Goal: Information Seeking & Learning: Learn about a topic

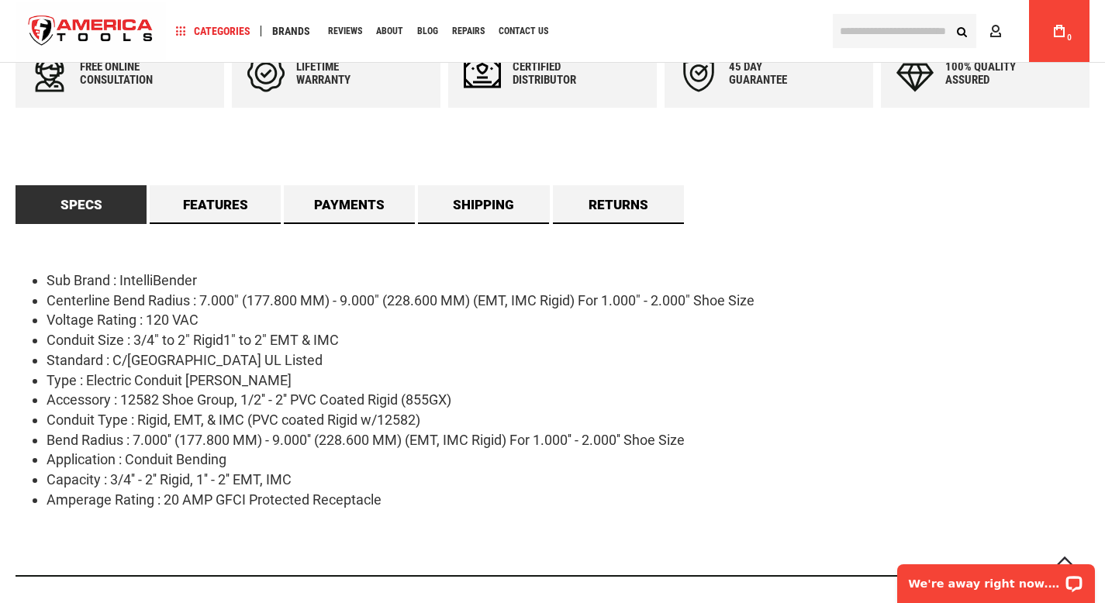
scroll to position [699, 0]
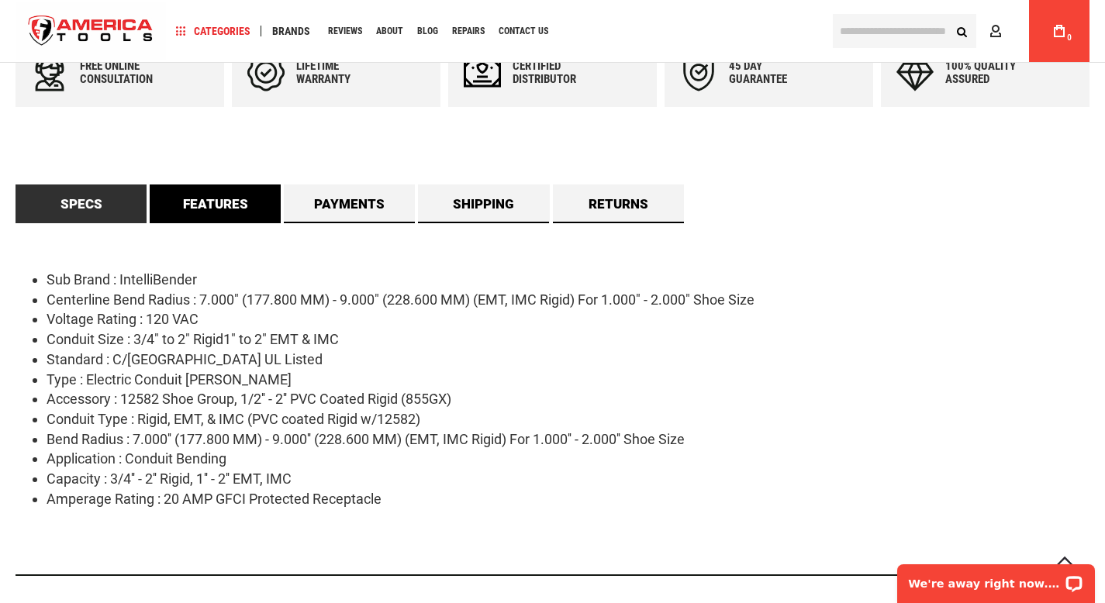
click at [216, 219] on link "Features" at bounding box center [215, 204] width 131 height 39
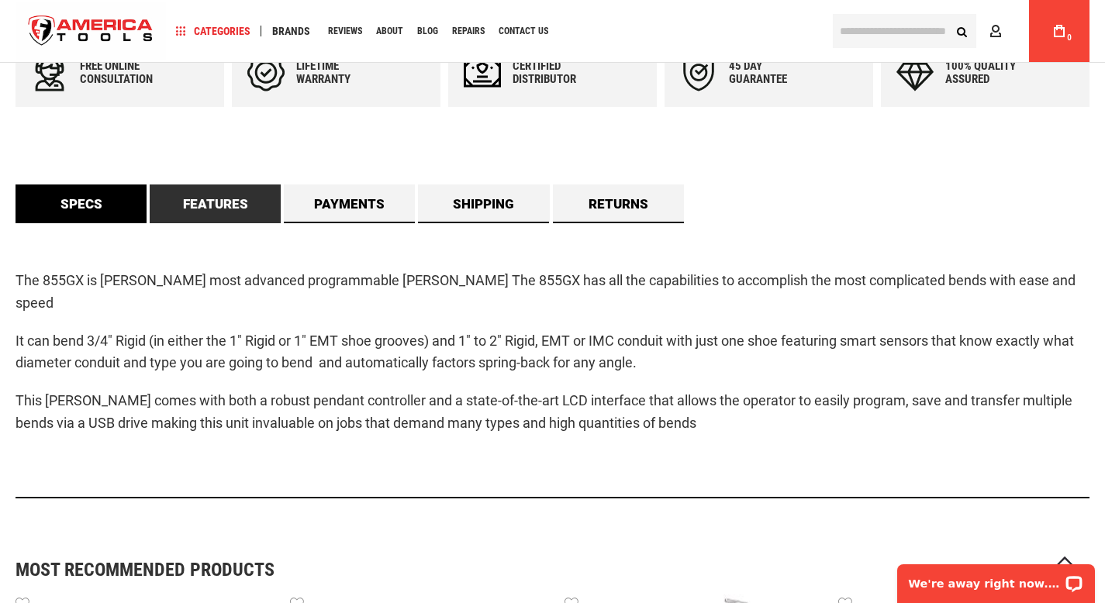
click at [93, 220] on link "Specs" at bounding box center [81, 204] width 131 height 39
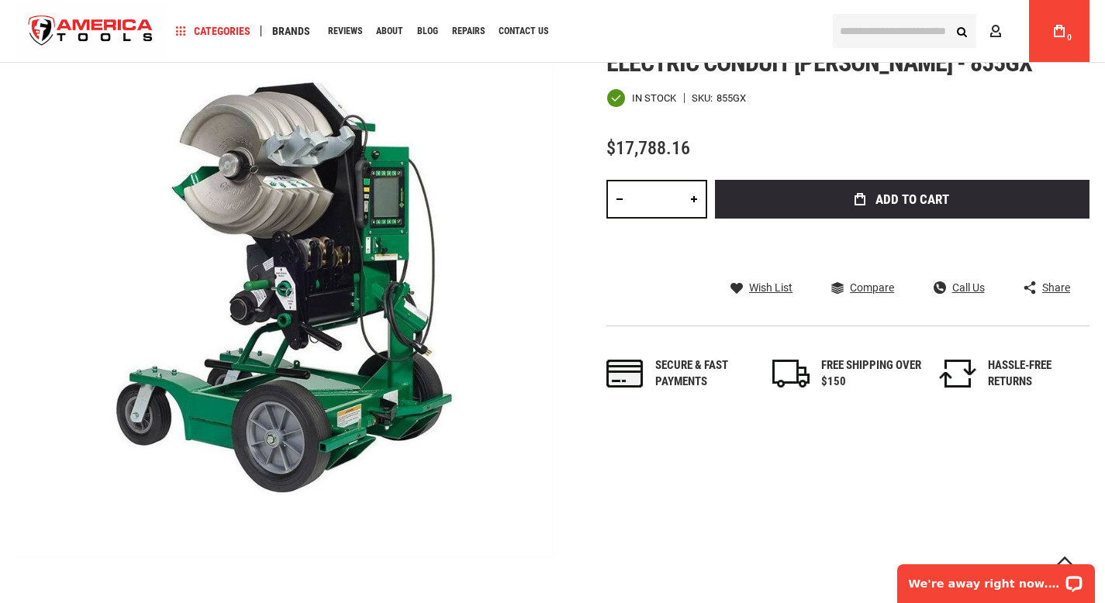
scroll to position [0, 0]
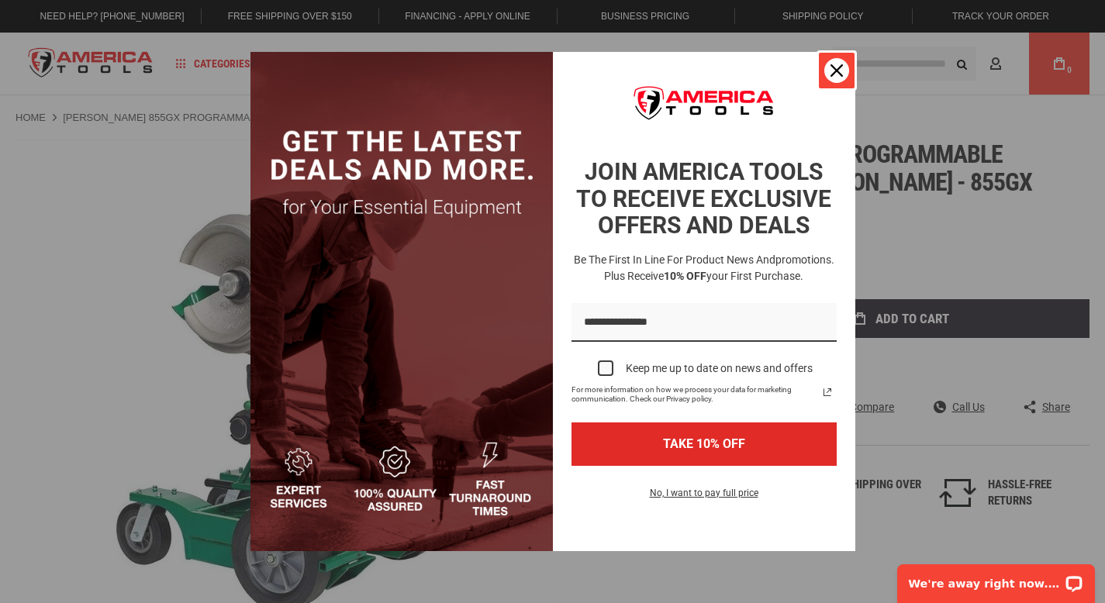
click at [844, 69] on div "Close" at bounding box center [836, 70] width 25 height 25
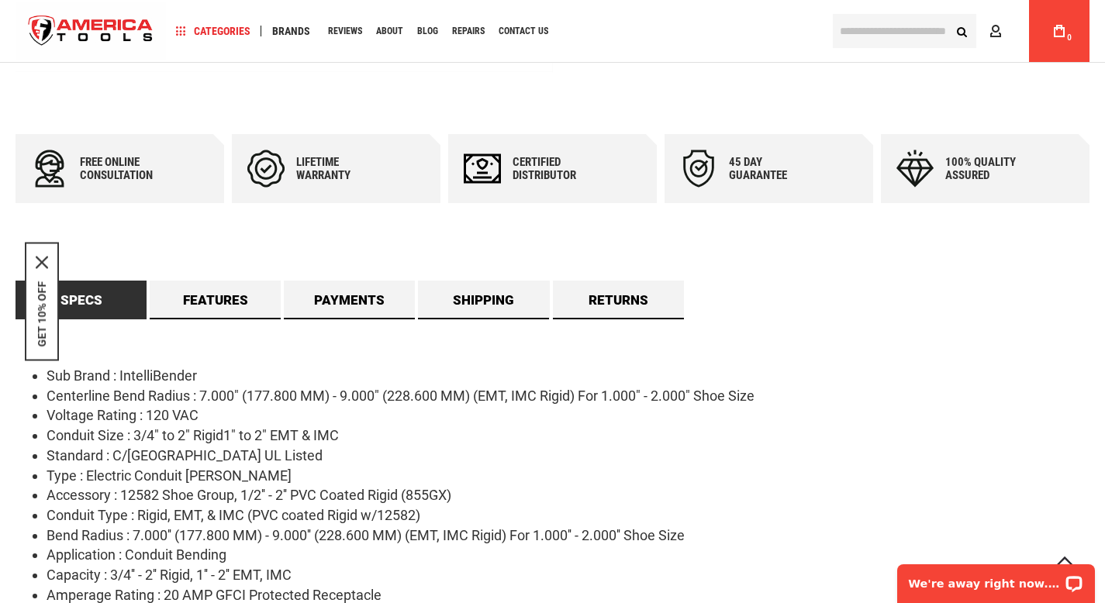
scroll to position [604, 0]
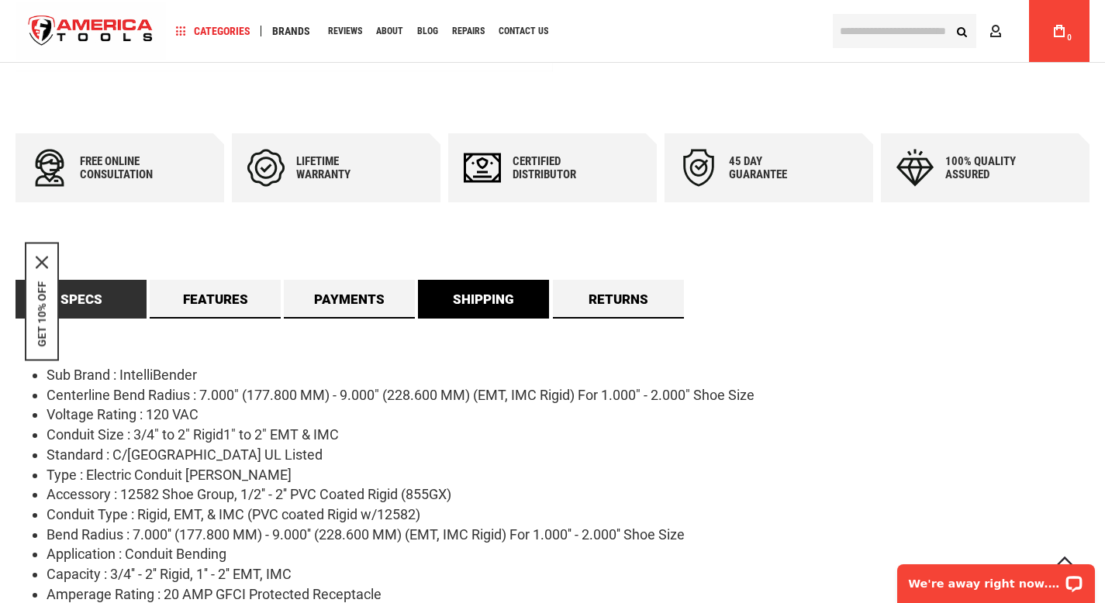
click at [446, 295] on link "Shipping" at bounding box center [483, 299] width 131 height 39
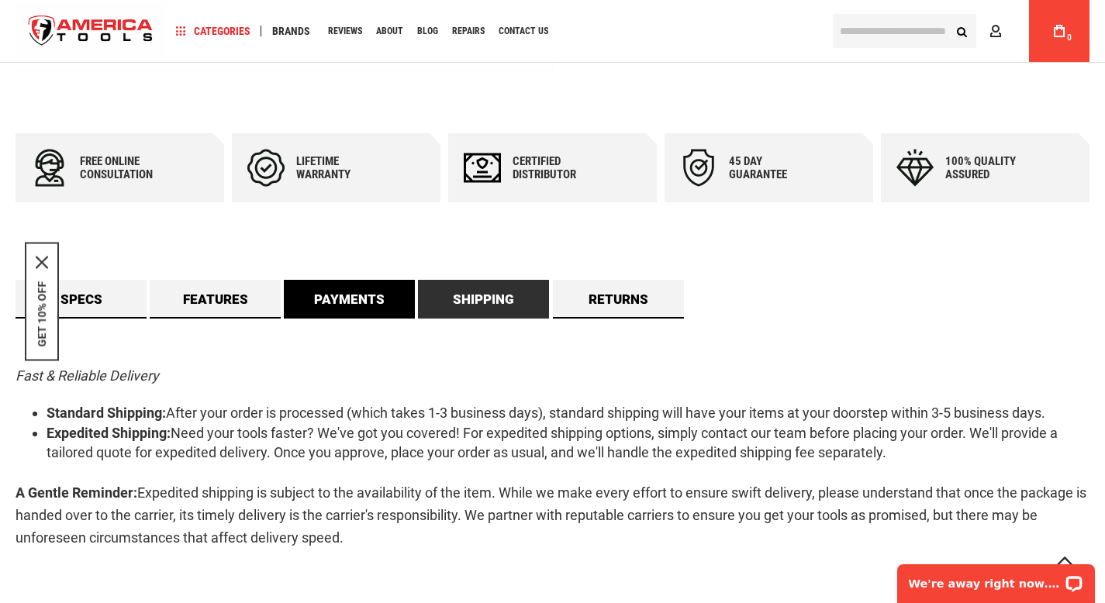
scroll to position [637, 0]
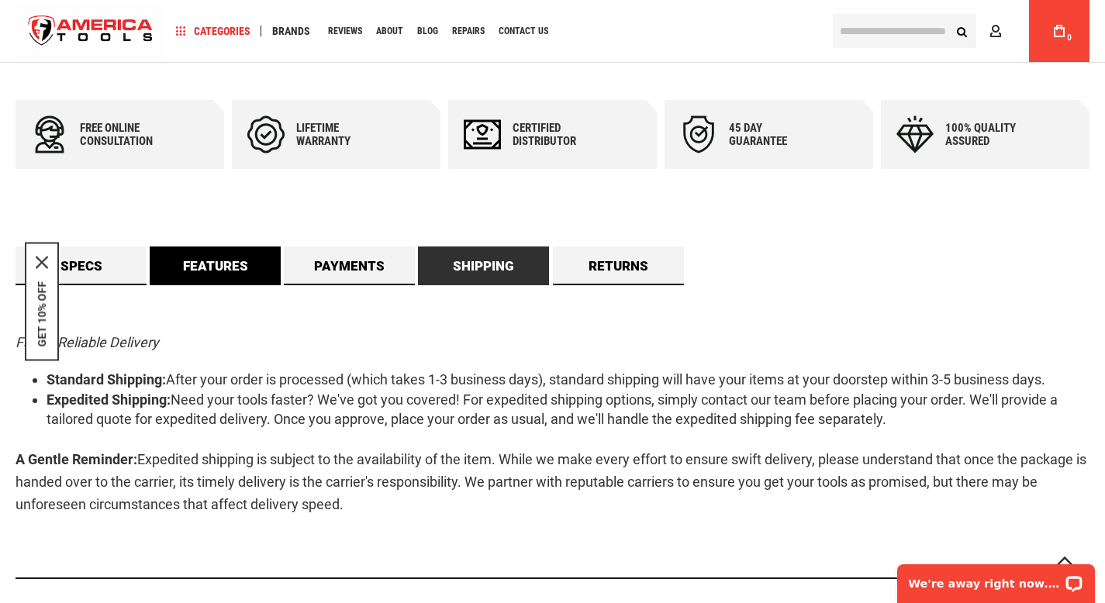
click at [269, 274] on link "Features" at bounding box center [215, 266] width 131 height 39
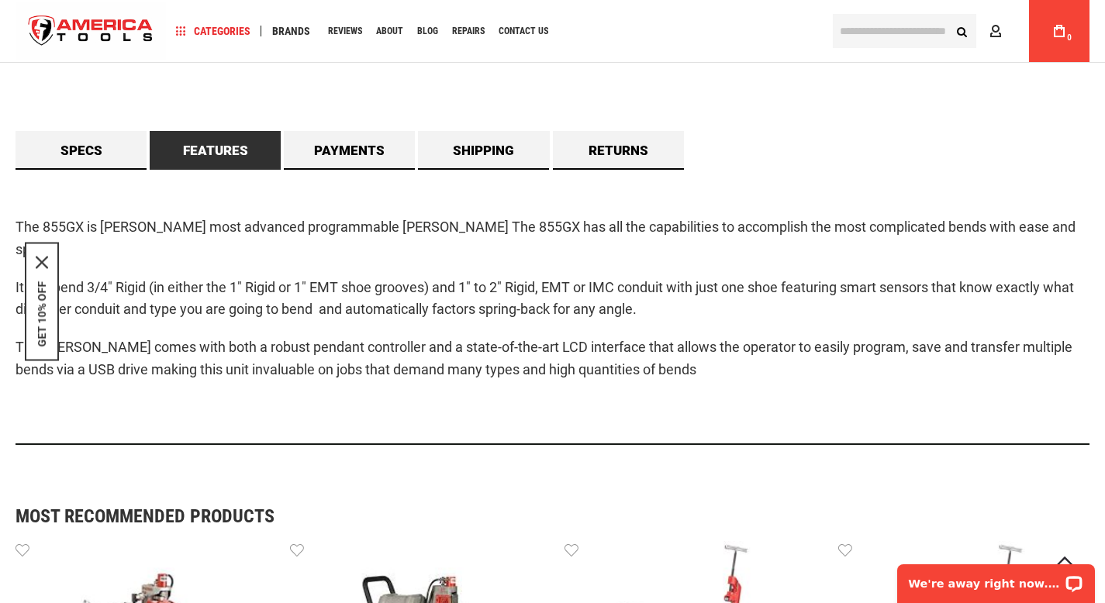
scroll to position [774, 0]
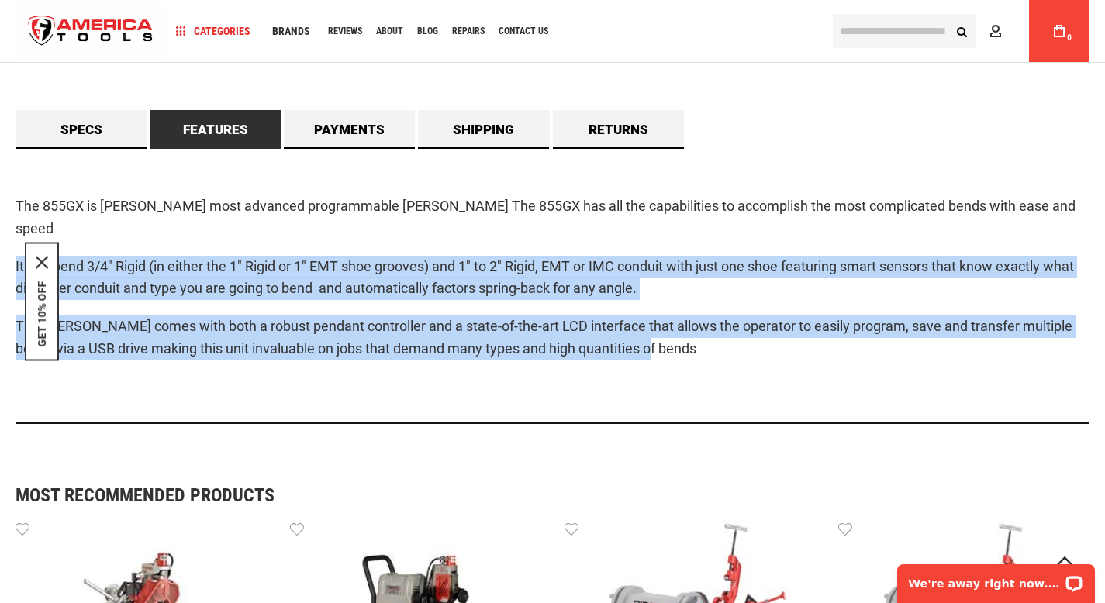
drag, startPoint x: 13, startPoint y: 241, endPoint x: 670, endPoint y: 328, distance: 662.3
click at [670, 328] on main "Skip to the end of the images gallery Skip to the beginning of the images galle…" at bounding box center [552, 264] width 1105 height 1830
copy div "It can bend 3/4" Rigid (in either the 1" Rigid or 1" EMT shoe grooves) and 1" t…"
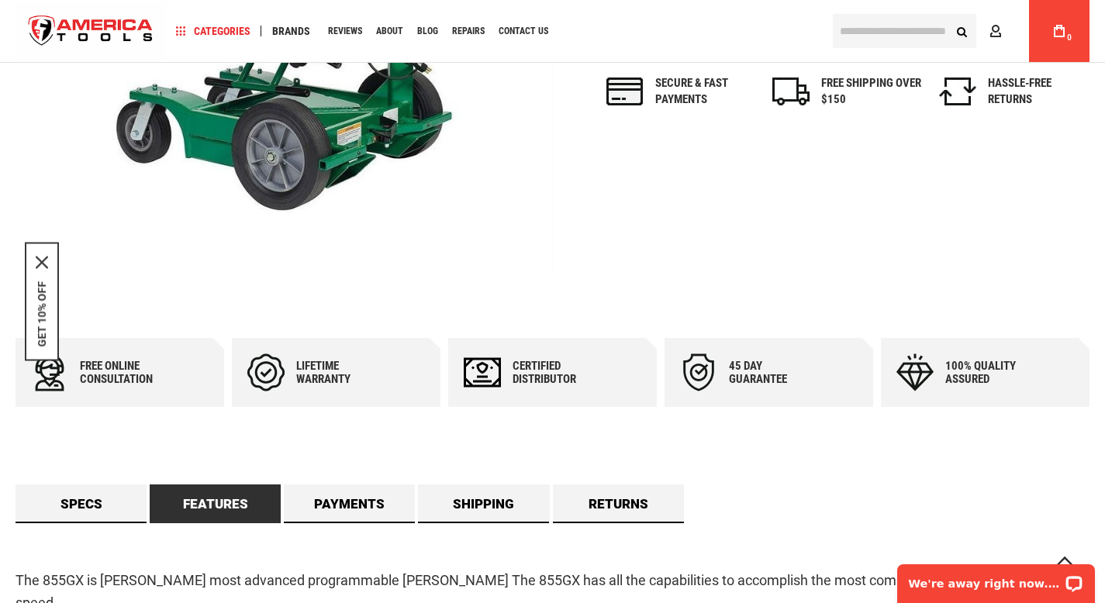
scroll to position [401, 0]
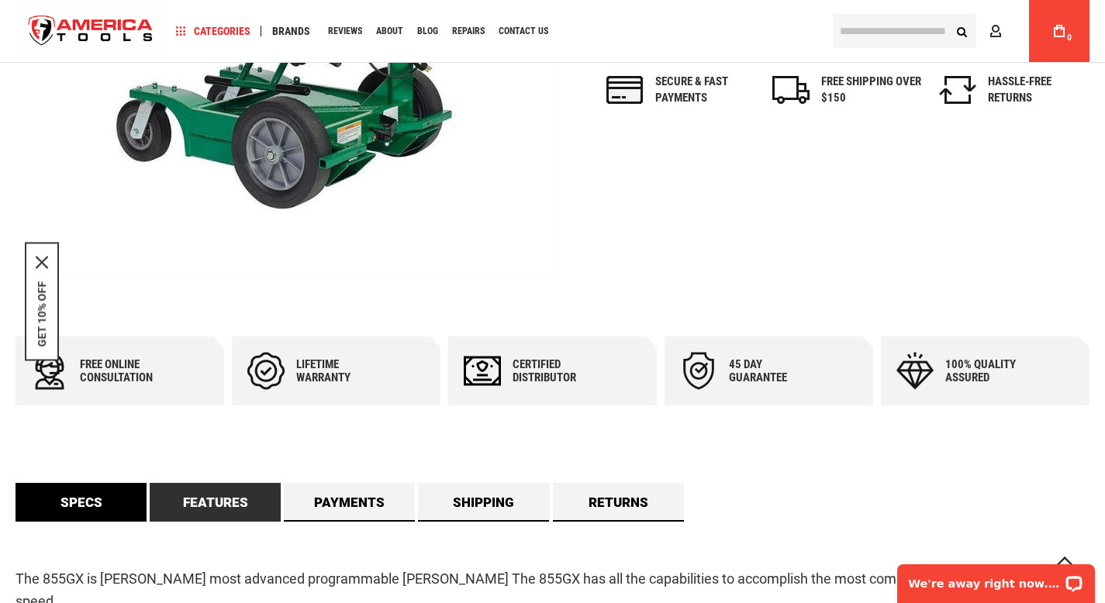
click at [86, 498] on link "Specs" at bounding box center [81, 502] width 131 height 39
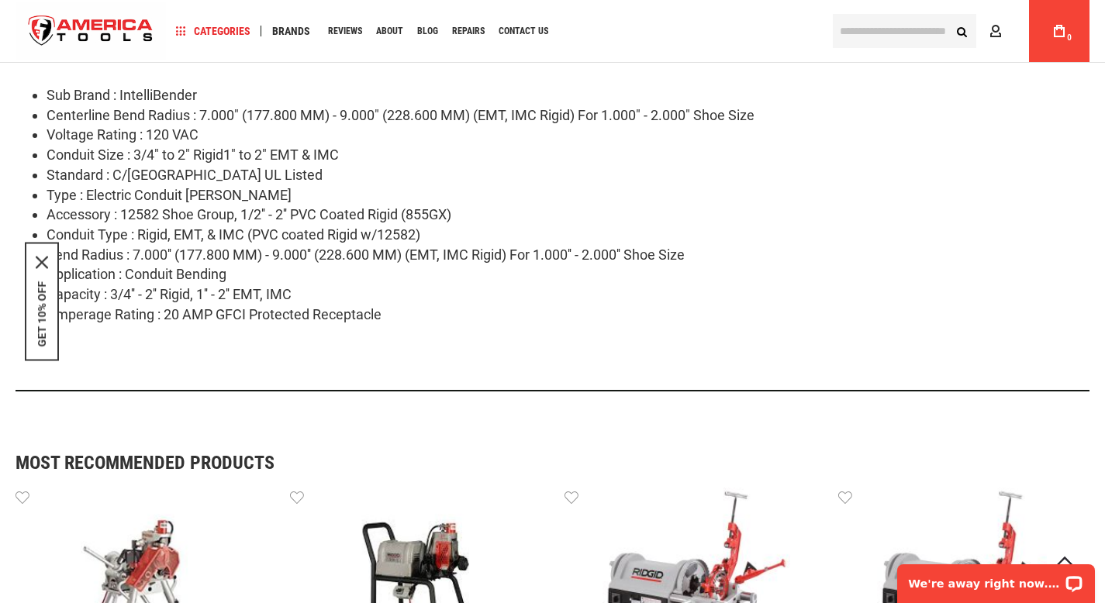
scroll to position [885, 0]
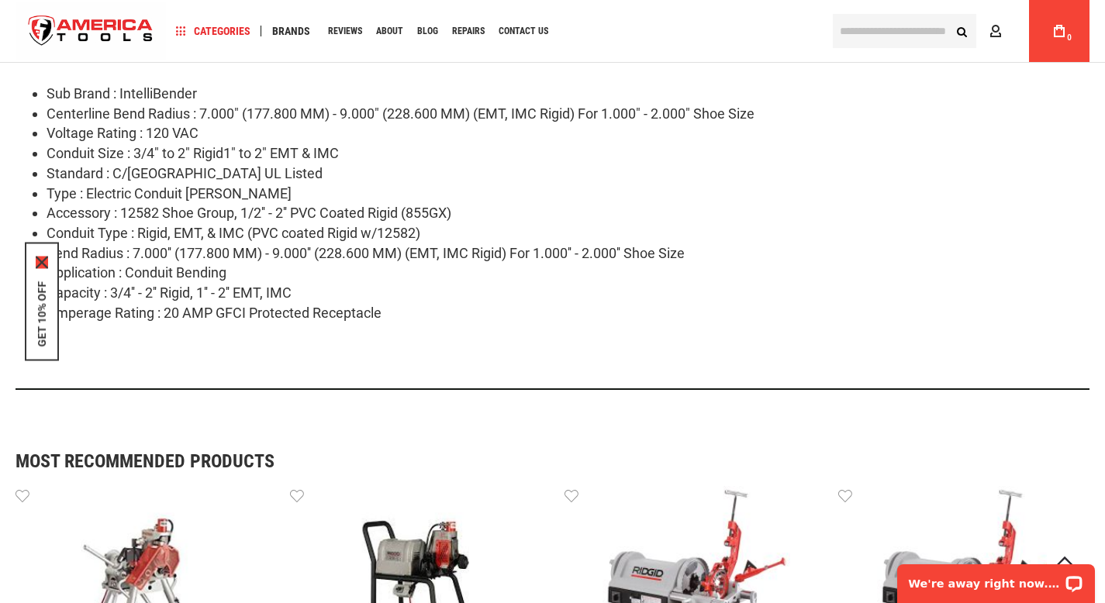
click at [38, 266] on icon "close icon" at bounding box center [42, 263] width 12 height 12
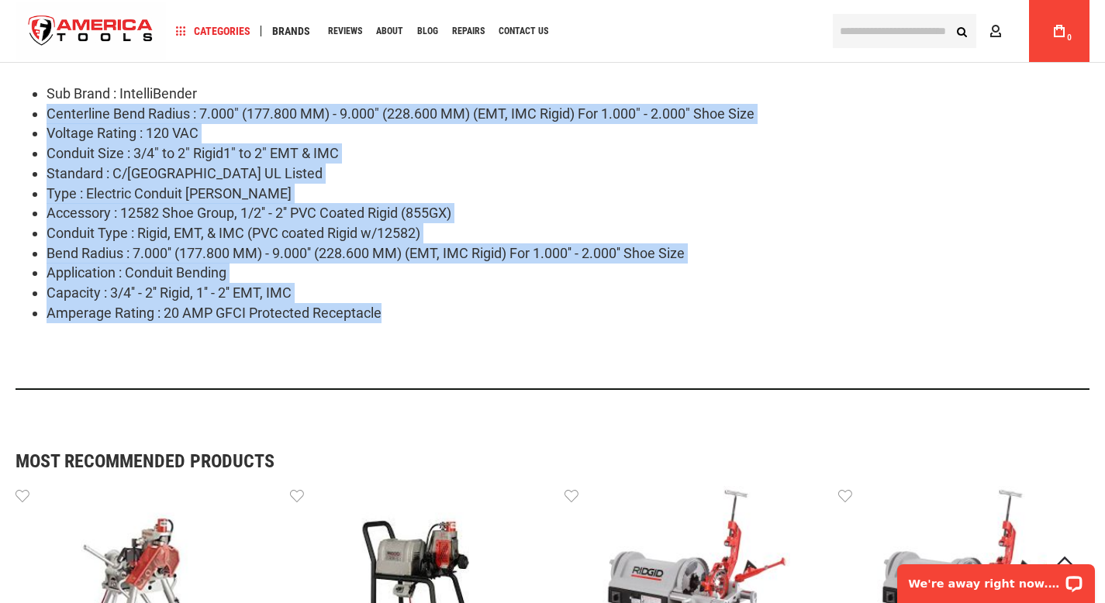
drag, startPoint x: 47, startPoint y: 112, endPoint x: 405, endPoint y: 306, distance: 407.6
click at [405, 306] on ul "Sub Brand : IntelliBender Centerline Bend Radius : 7.000" (177.800 MM) - 9.000"…" at bounding box center [553, 203] width 1074 height 239
copy ul "Centerline Bend Radius : 7.000" (177.800 MM) - 9.000" (228.600 MM) (EMT, IMC Ri…"
click at [483, 349] on div "Sub Brand : IntelliBender Centerline Bend Radius : 7.000" (177.800 MM) - 9.000"…" at bounding box center [553, 213] width 1074 height 353
